Goal: Information Seeking & Learning: Understand process/instructions

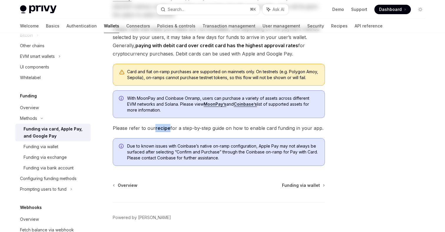
scroll to position [165, 0]
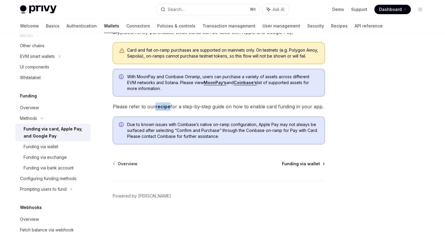
click at [303, 164] on span "Funding via wallet" at bounding box center [301, 164] width 38 height 6
type textarea "*"
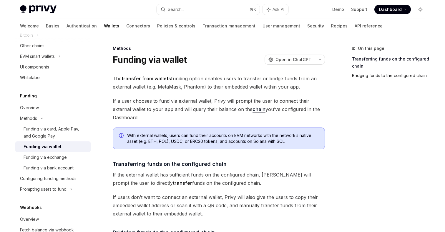
click at [365, 77] on link "Bridging funds to the configured chain" at bounding box center [391, 75] width 78 height 9
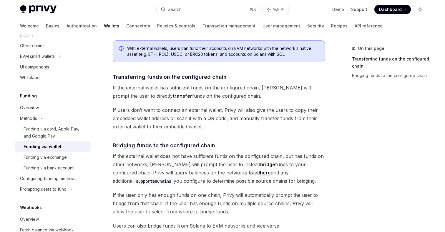
scroll to position [89, 0]
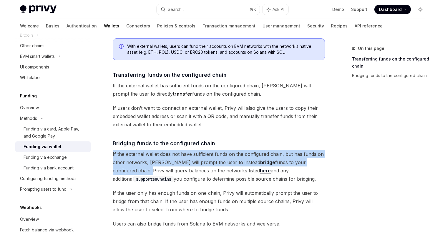
drag, startPoint x: 113, startPoint y: 153, endPoint x: 317, endPoint y: 164, distance: 204.4
click at [317, 164] on div "Methods Funding via wallet OpenAI Open in ChatGPT OpenAI Open in ChatGPT The tr…" at bounding box center [163, 146] width 325 height 381
copy span "If the external wallet does not have sufficient funds on the configured chain, …"
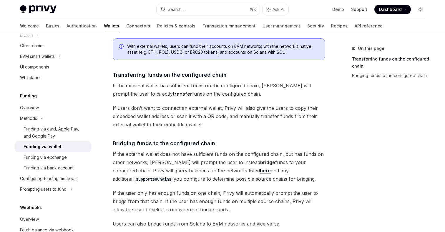
click at [257, 177] on span "If the external wallet does not have sufficient funds on the configured chain, …" at bounding box center [219, 166] width 212 height 33
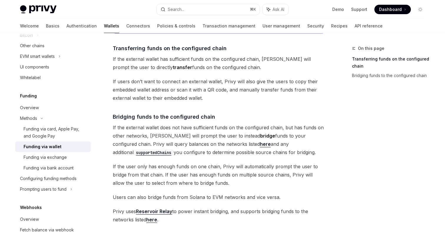
scroll to position [150, 0]
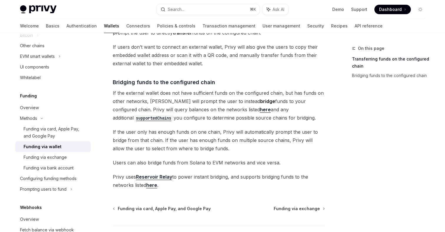
drag, startPoint x: 248, startPoint y: 115, endPoint x: 112, endPoint y: 107, distance: 136.6
click at [112, 107] on div "Methods Funding via wallet OpenAI Open in ChatGPT OpenAI Open in ChatGPT The tr…" at bounding box center [163, 85] width 325 height 381
copy span "Privy will query balances on the networks listed here and any additional suppor…"
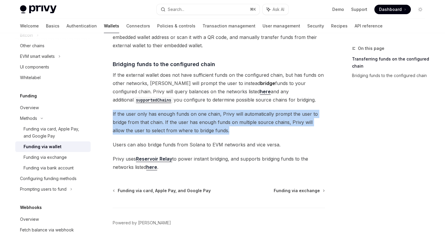
drag, startPoint x: 225, startPoint y: 130, endPoint x: 113, endPoint y: 115, distance: 112.9
click at [113, 115] on span "If the user only has enough funds on one chain, Privy will automatically prompt…" at bounding box center [219, 122] width 212 height 25
copy span "If the user only has enough funds on one chain, Privy will automatically prompt…"
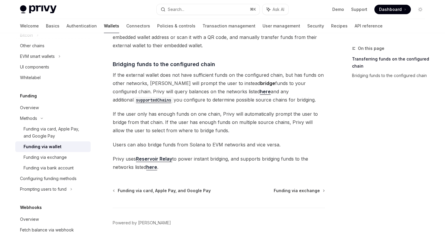
click at [229, 145] on span "Users can also bridge funds from Solana to EVM networks and vice versa." at bounding box center [219, 144] width 212 height 8
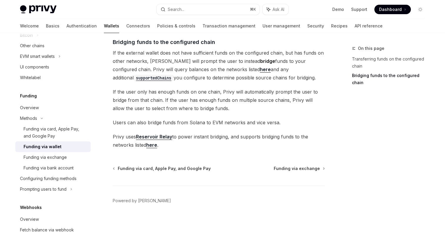
scroll to position [191, 0]
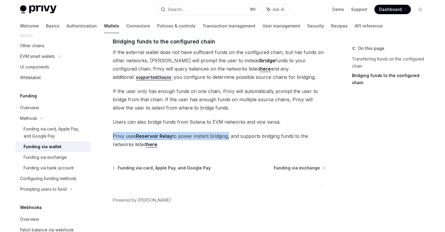
drag, startPoint x: 113, startPoint y: 135, endPoint x: 229, endPoint y: 138, distance: 116.1
click at [229, 138] on span "Privy uses Reservoir Relay to power instant bridging, and supports bridging fun…" at bounding box center [219, 140] width 212 height 16
copy span "Privy uses Reservoir Relay to power instant bridging"
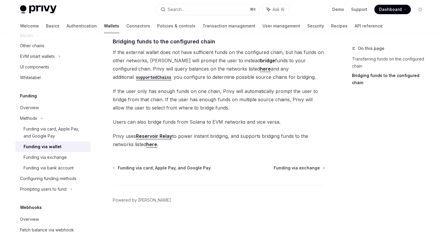
click at [147, 118] on span "Users can also bridge funds from Solana to EVM networks and vice versa." at bounding box center [219, 122] width 212 height 8
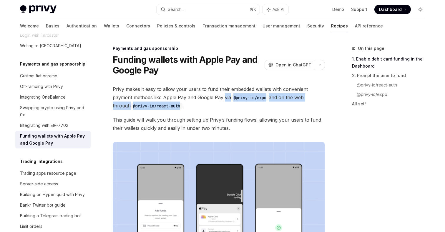
drag, startPoint x: 223, startPoint y: 97, endPoint x: 167, endPoint y: 105, distance: 56.5
click at [167, 105] on span "Privy makes it easy to allow your users to fund their embedded wallets with con…" at bounding box center [219, 97] width 212 height 25
copy span "via @privy-io/expo and on the web through @privy-io/react-auth"
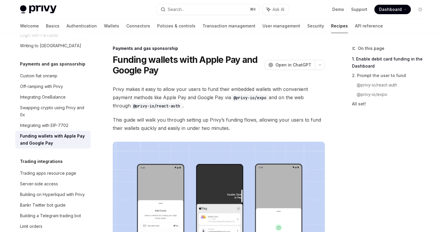
click at [299, 128] on span "This guide will walk you through setting up Privy’s funding flows, allowing you…" at bounding box center [219, 123] width 212 height 16
